Goal: Task Accomplishment & Management: Complete application form

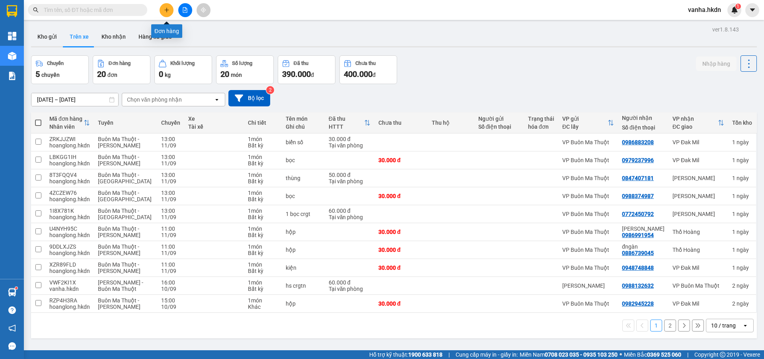
click at [167, 8] on icon "plus" at bounding box center [167, 10] width 6 height 6
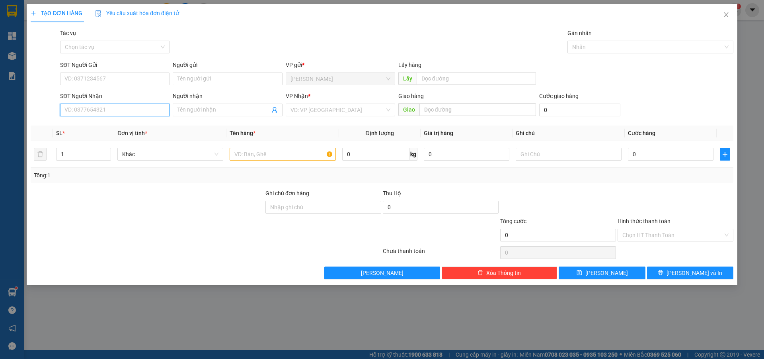
click at [109, 110] on input "SĐT Người Nhận" at bounding box center [114, 109] width 109 height 13
type input "0945366660"
click at [237, 109] on input "Người nhận" at bounding box center [223, 109] width 92 height 9
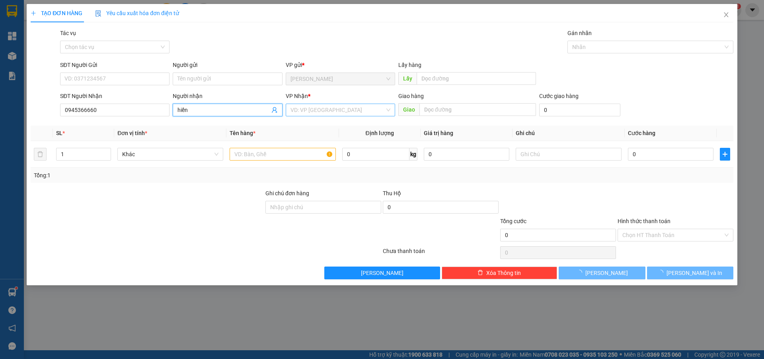
type input "hiền"
click at [329, 111] on input "search" at bounding box center [337, 110] width 94 height 12
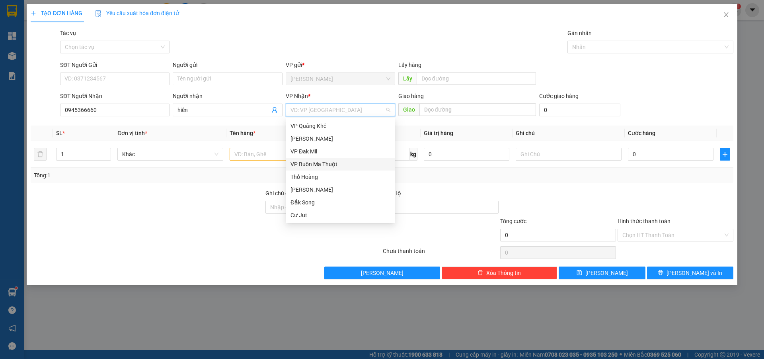
click at [311, 163] on div "VP Buôn Ma Thuột" at bounding box center [340, 164] width 100 height 9
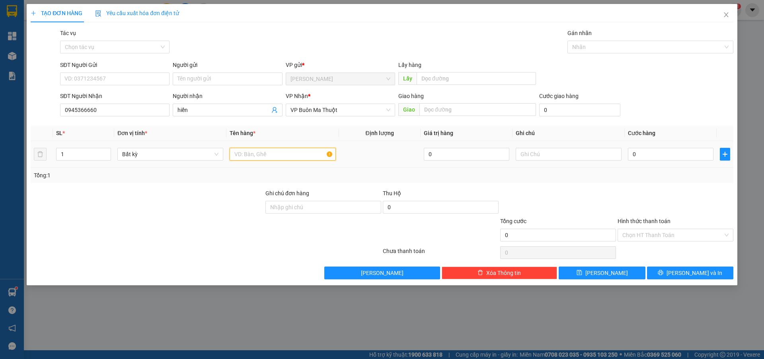
click at [267, 154] on input "text" at bounding box center [283, 154] width 106 height 13
type input "2 kiện bồn cầu lớn và 6 hộp cc"
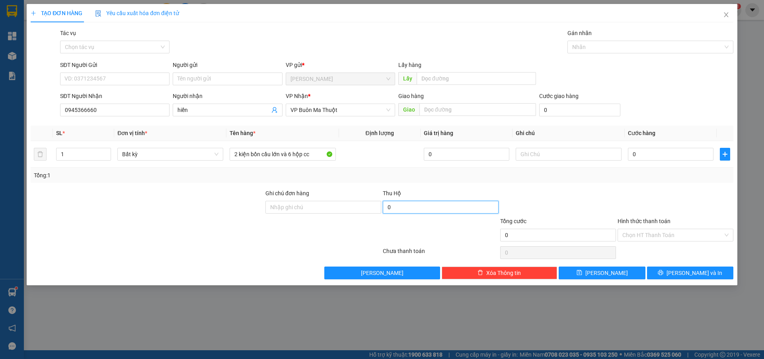
click at [437, 206] on input "0" at bounding box center [441, 207] width 116 height 13
type input "5.000.000"
click at [671, 156] on input "0" at bounding box center [671, 154] width 86 height 13
type input "2"
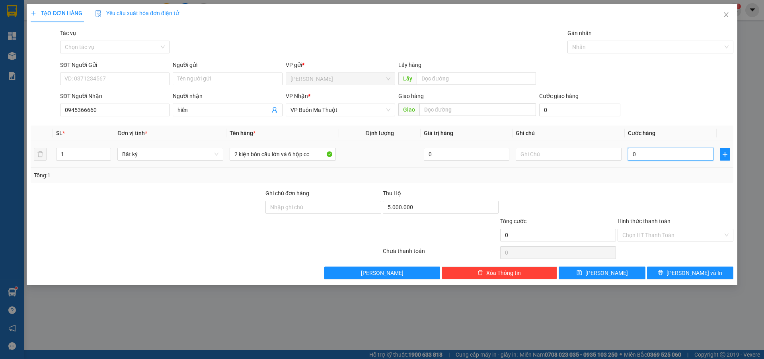
type input "2"
type input "25"
type input "250"
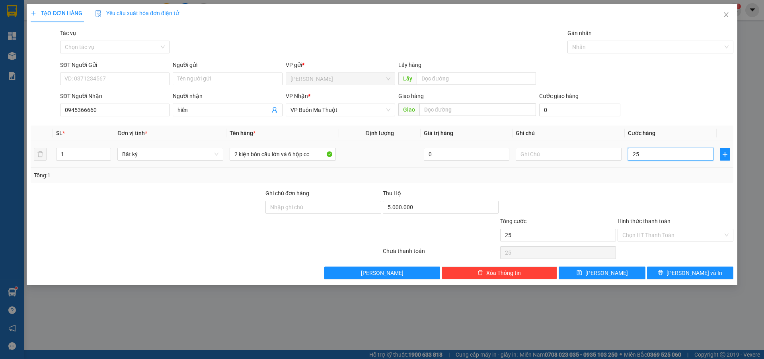
type input "250"
type input "2.500"
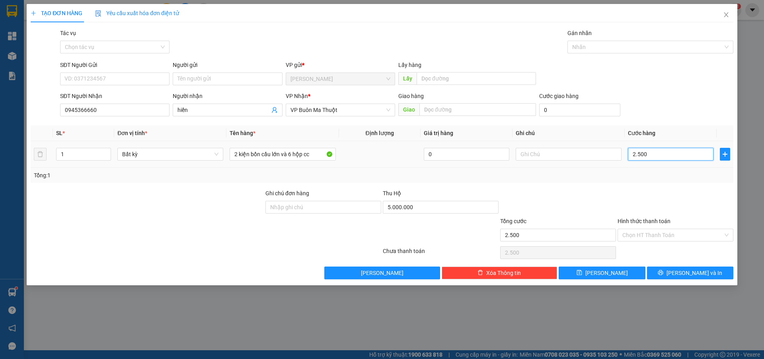
type input "25.000"
type input "250.000"
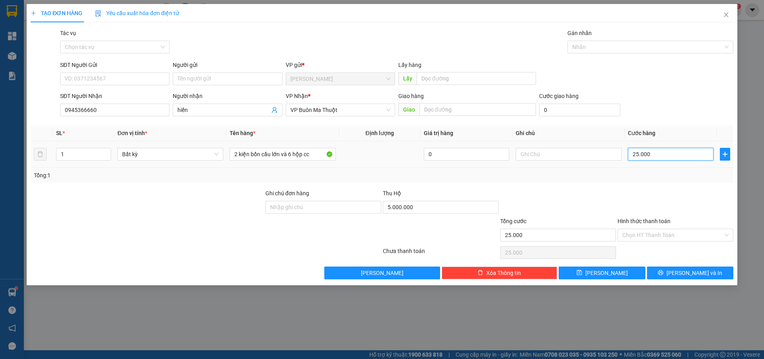
type input "250.000"
click at [612, 271] on button "[PERSON_NAME]" at bounding box center [602, 272] width 86 height 13
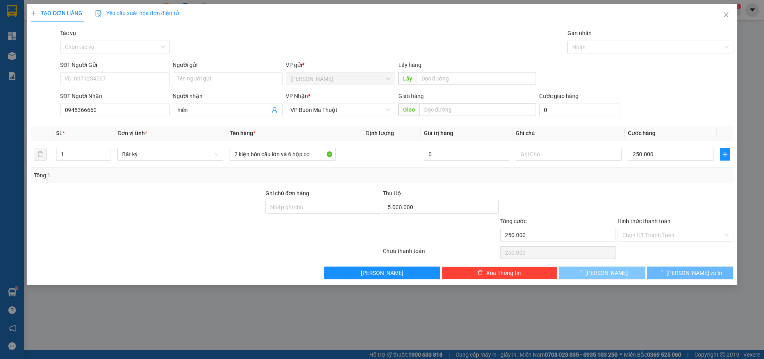
type input "0"
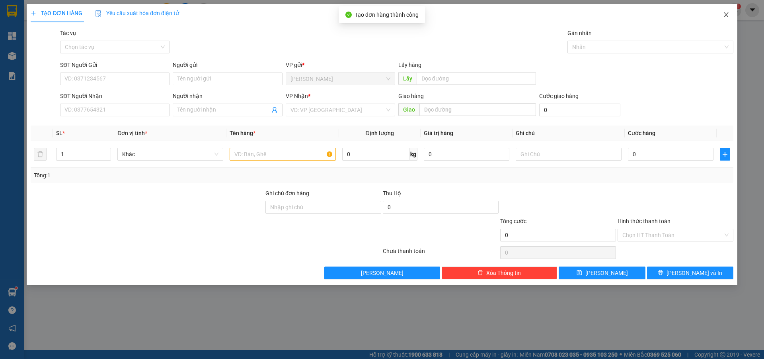
click at [729, 14] on icon "close" at bounding box center [726, 15] width 6 height 6
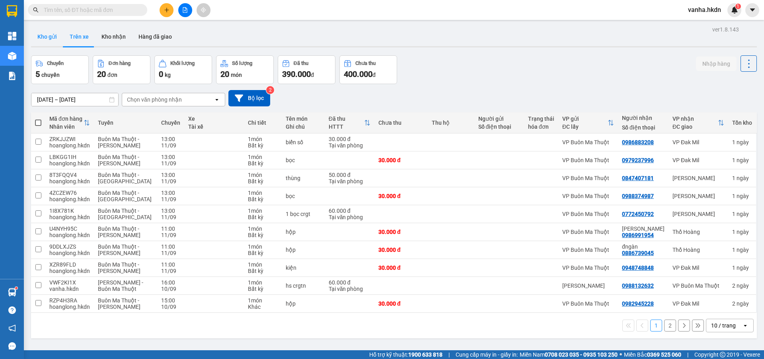
click at [48, 37] on button "Kho gửi" at bounding box center [47, 36] width 32 height 19
